Goal: Task Accomplishment & Management: Use online tool/utility

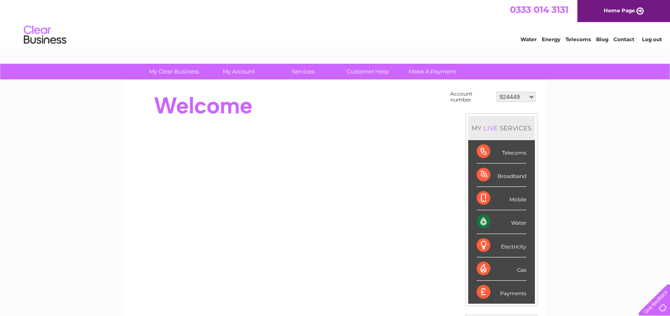
click at [525, 95] on select "924449 981790 981794 982576 30292719" at bounding box center [516, 97] width 39 height 10
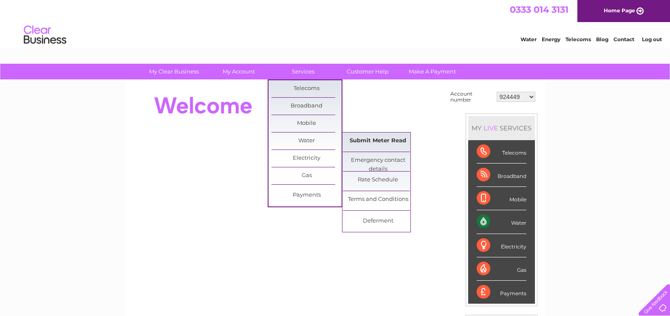
click at [380, 137] on link "Submit Meter Read" at bounding box center [378, 141] width 70 height 17
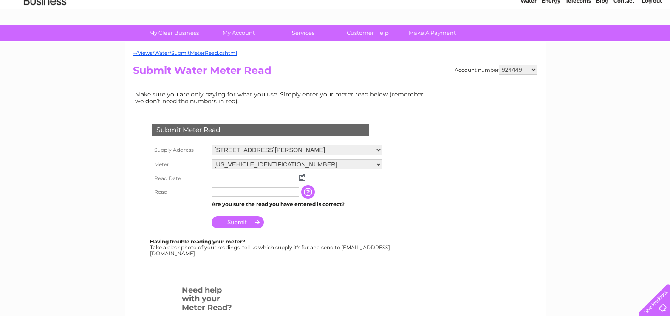
scroll to position [42, 0]
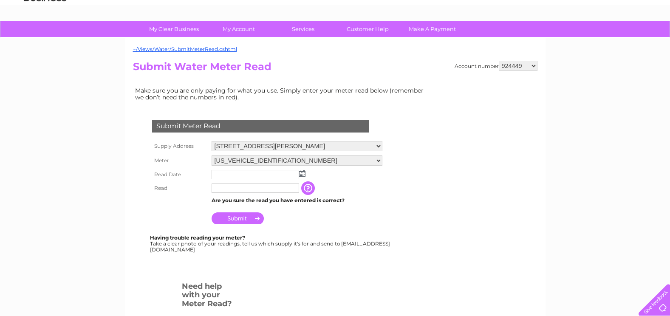
click at [274, 175] on input "text" at bounding box center [256, 174] width 88 height 9
click at [301, 173] on img at bounding box center [302, 173] width 6 height 7
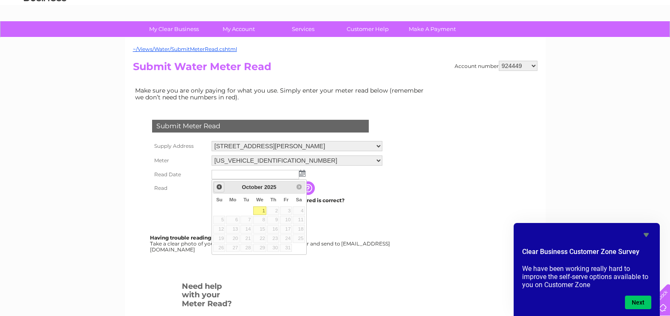
click at [216, 186] on span "Prev" at bounding box center [219, 187] width 7 height 7
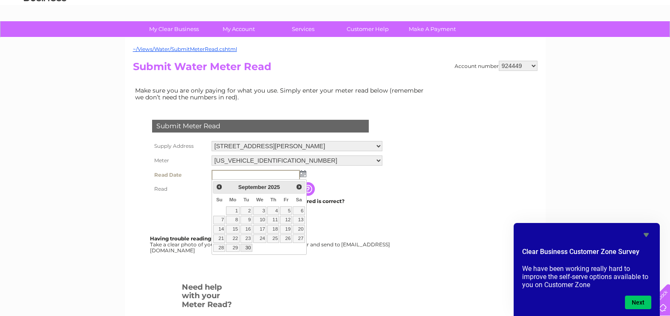
click at [250, 250] on link "30" at bounding box center [247, 248] width 12 height 8
type input "2025/09/30"
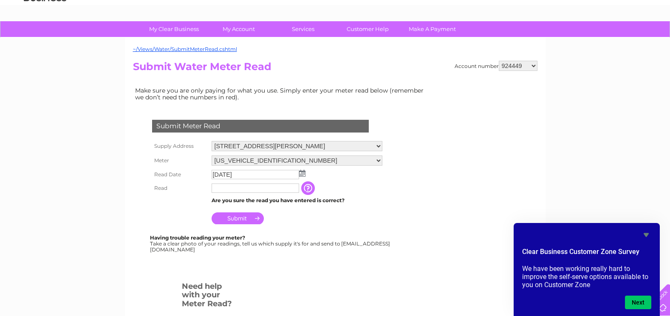
click at [227, 188] on input "text" at bounding box center [256, 188] width 88 height 9
type input "00152"
click at [235, 216] on input "Submit" at bounding box center [238, 218] width 52 height 12
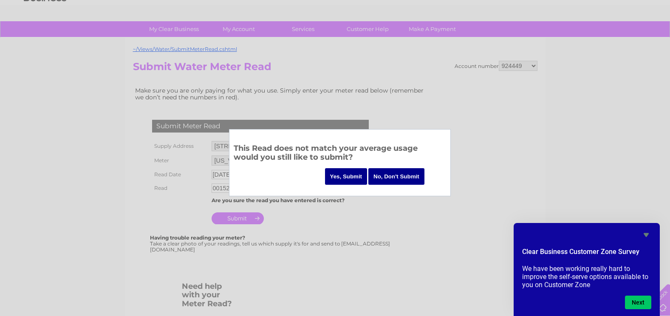
click at [354, 175] on input "Yes, Submit" at bounding box center [346, 176] width 42 height 17
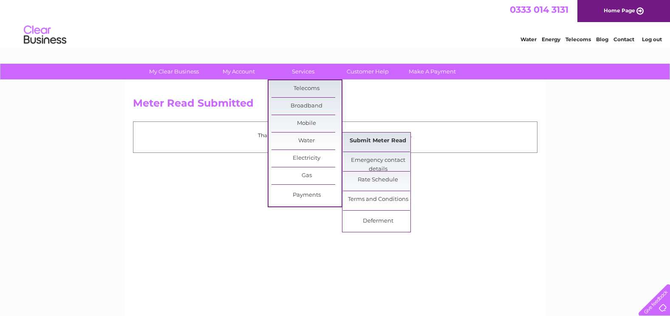
click at [355, 142] on link "Submit Meter Read" at bounding box center [378, 141] width 70 height 17
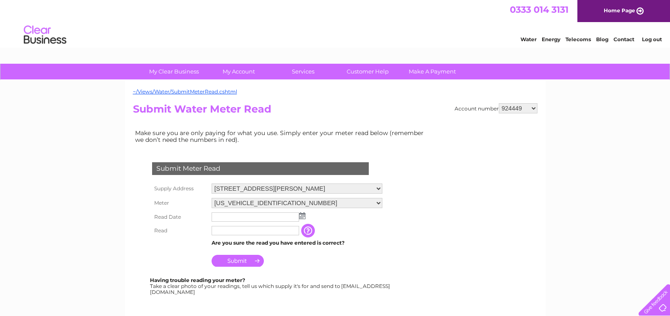
click at [535, 110] on select "924449 981790 981794 982576 30292719" at bounding box center [518, 108] width 39 height 10
select select "981790"
click at [499, 103] on select "924449 981790 981794 982576 30292719" at bounding box center [518, 108] width 39 height 10
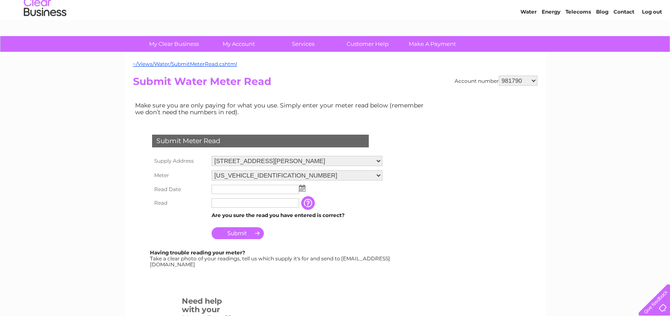
scroll to position [42, 0]
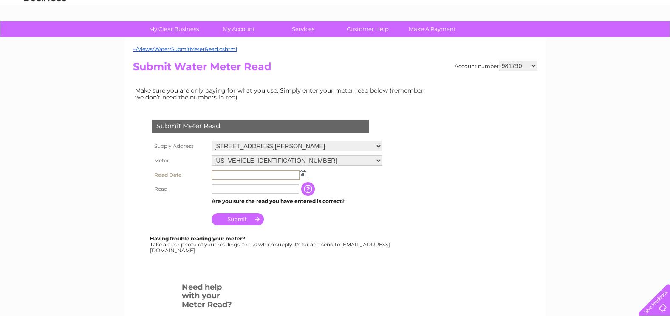
click at [260, 177] on input "text" at bounding box center [256, 175] width 88 height 10
click at [301, 173] on img at bounding box center [303, 173] width 6 height 7
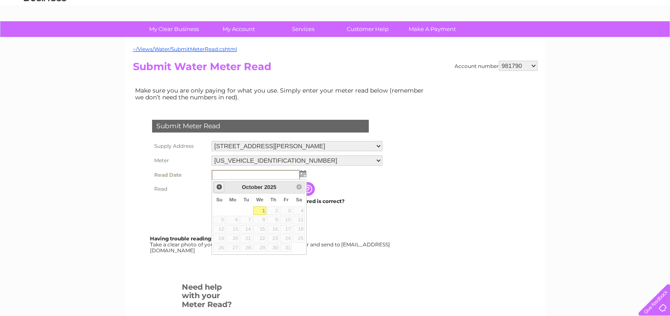
click at [218, 188] on span "Prev" at bounding box center [219, 187] width 7 height 7
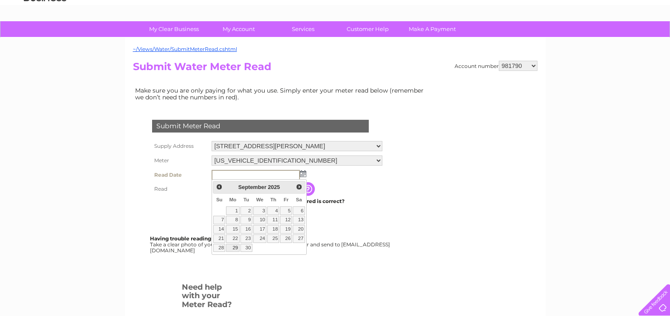
click at [235, 249] on link "29" at bounding box center [232, 248] width 13 height 8
type input "2025/09/29"
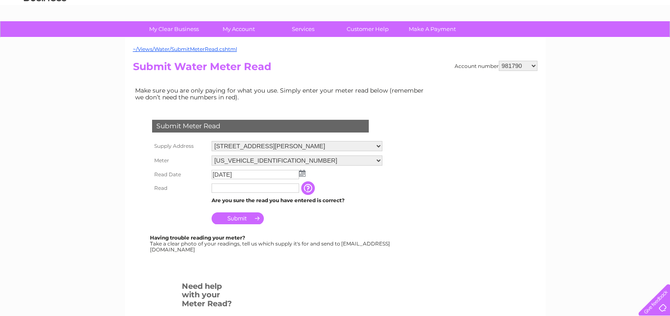
click at [235, 188] on input "text" at bounding box center [256, 188] width 88 height 9
type input "0059"
click at [222, 219] on input "Submit" at bounding box center [238, 218] width 52 height 12
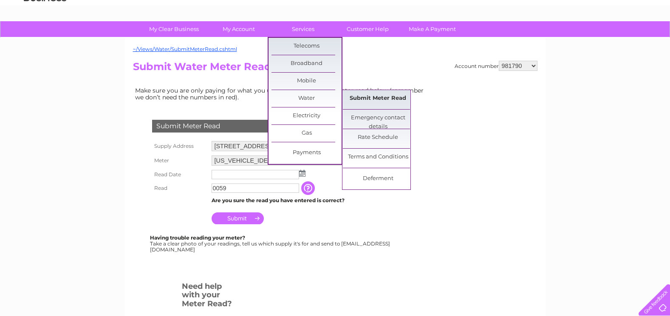
click at [360, 103] on link "Submit Meter Read" at bounding box center [378, 98] width 70 height 17
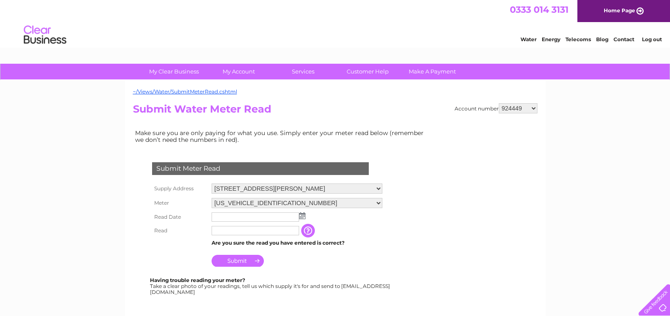
click at [533, 109] on select "924449 981790 981794 982576 30292719" at bounding box center [518, 108] width 39 height 10
select select "981794"
click at [499, 103] on select "924449 981790 981794 982576 30292719" at bounding box center [518, 108] width 39 height 10
click at [532, 111] on select "924449 981790 981794 982576 30292719" at bounding box center [518, 108] width 39 height 10
select select "982576"
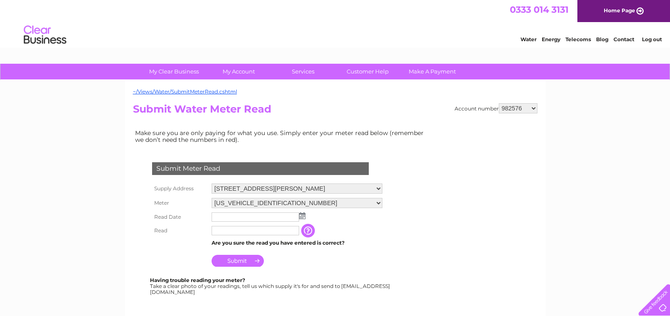
click at [499, 103] on select "924449 981790 981794 982576 30292719" at bounding box center [518, 108] width 39 height 10
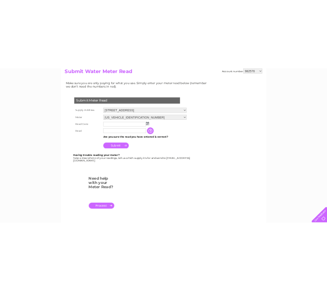
scroll to position [127, 0]
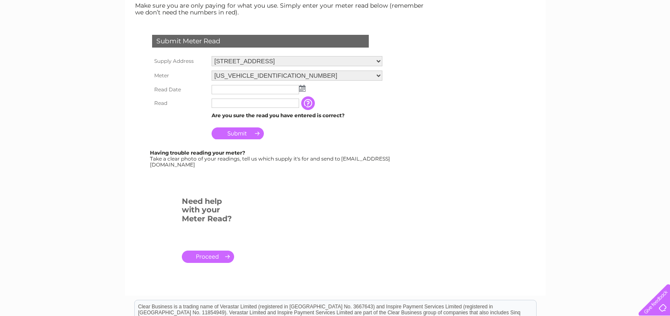
click at [300, 90] on img at bounding box center [302, 88] width 6 height 7
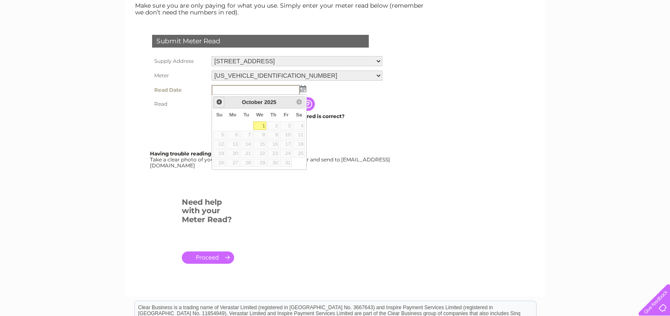
click at [220, 105] on span "Prev" at bounding box center [219, 102] width 7 height 7
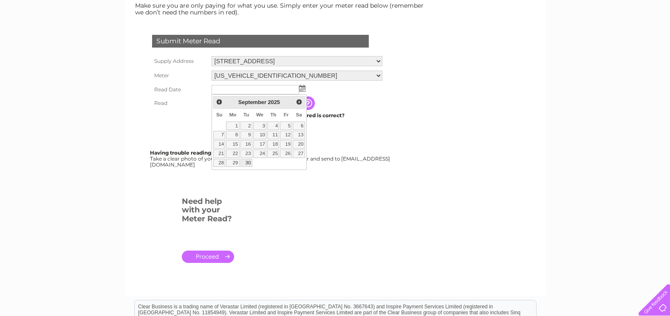
click at [246, 161] on link "30" at bounding box center [247, 163] width 12 height 8
type input "[DATE]"
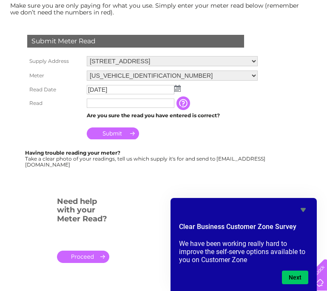
click at [117, 99] on input "text" at bounding box center [131, 103] width 88 height 9
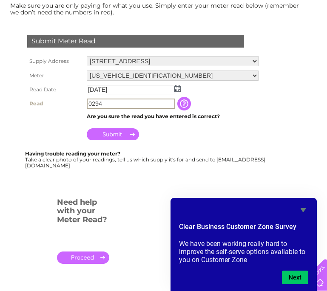
type input "0294"
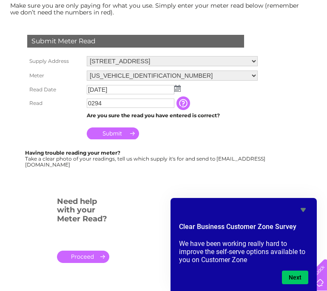
click at [122, 132] on input "Submit" at bounding box center [113, 133] width 52 height 12
